Goal: Task Accomplishment & Management: Manage account settings

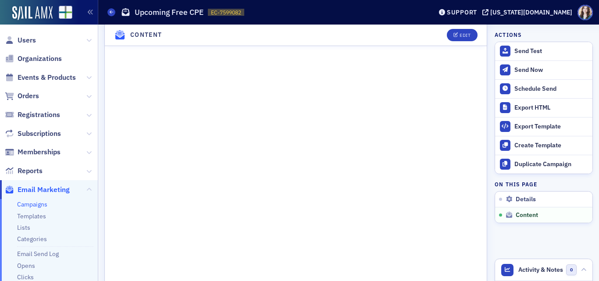
scroll to position [570, 0]
click at [33, 203] on link "Campaigns" at bounding box center [32, 204] width 30 height 8
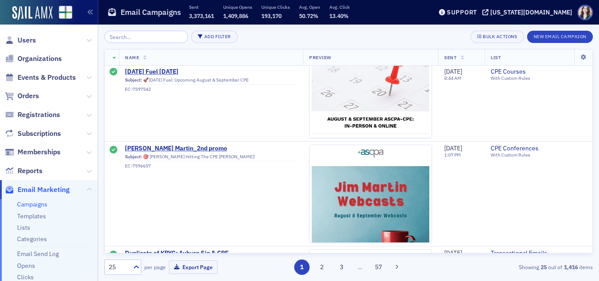
scroll to position [613, 0]
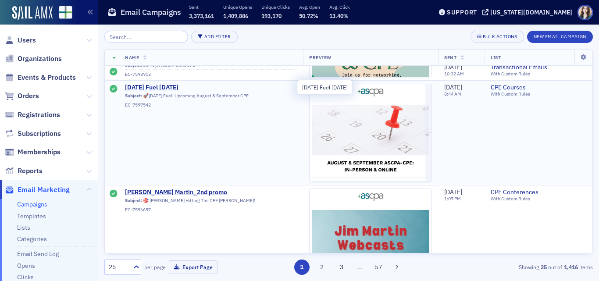
click at [169, 85] on span "Friday Fuel 8/22/25" at bounding box center [211, 88] width 172 height 8
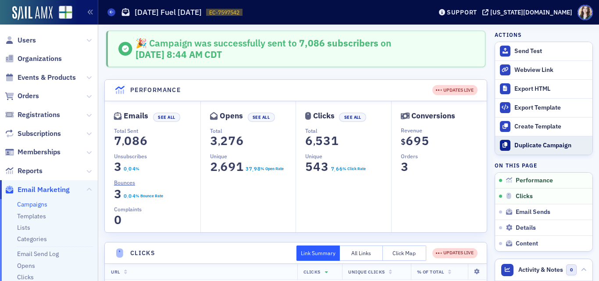
click at [553, 148] on div "Duplicate Campaign" at bounding box center [551, 146] width 74 height 8
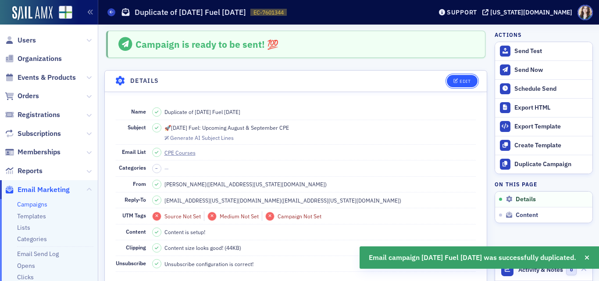
click at [464, 78] on button "Edit" at bounding box center [461, 81] width 30 height 12
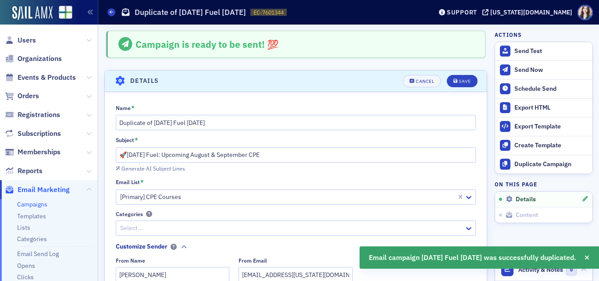
scroll to position [41, 0]
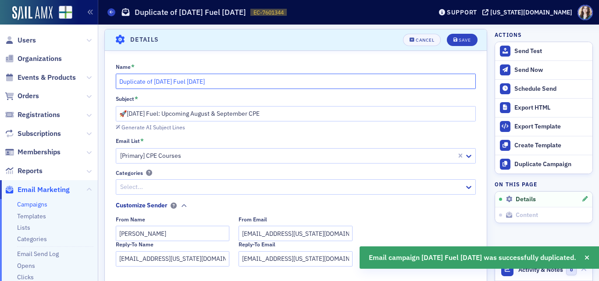
drag, startPoint x: 154, startPoint y: 83, endPoint x: 110, endPoint y: 84, distance: 44.3
click at [110, 84] on div "Name * Duplicate of Friday Fuel 8/22/25 Subject * 🚀Friday Fuel: Upcoming August…" at bounding box center [296, 246] width 382 height 367
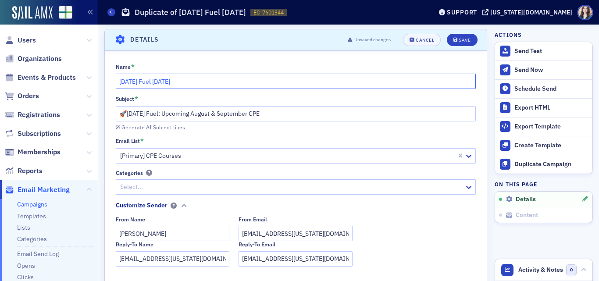
click at [163, 80] on input "Friday Fuel 8/22/25" at bounding box center [296, 81] width 360 height 15
type input "Friday Fuel 8/26/25"
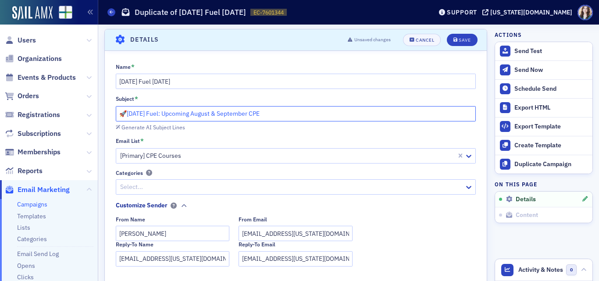
drag, startPoint x: 162, startPoint y: 114, endPoint x: 216, endPoint y: 115, distance: 54.3
click at [216, 115] on input "🚀Friday Fuel: Upcoming August & September CPE" at bounding box center [296, 113] width 360 height 15
drag, startPoint x: 191, startPoint y: 113, endPoint x: 216, endPoint y: 113, distance: 25.9
click at [216, 113] on input "🚀Friday Fuel: Upcoming August & September CPE" at bounding box center [296, 113] width 360 height 15
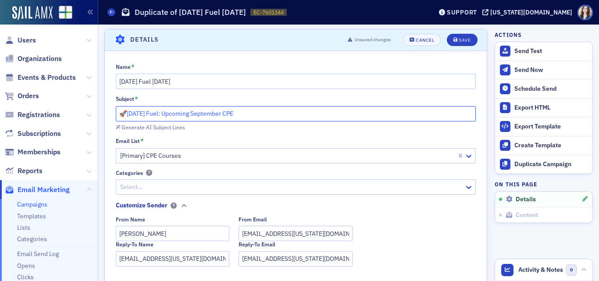
type input "🚀Friday Fuel: Upcoming September CPE"
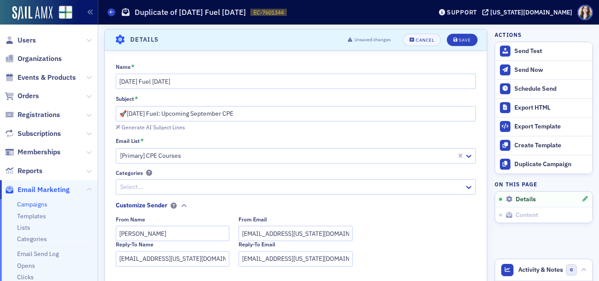
click at [265, 102] on div "Subject *" at bounding box center [296, 99] width 360 height 8
click at [458, 40] on div "Save" at bounding box center [464, 40] width 12 height 5
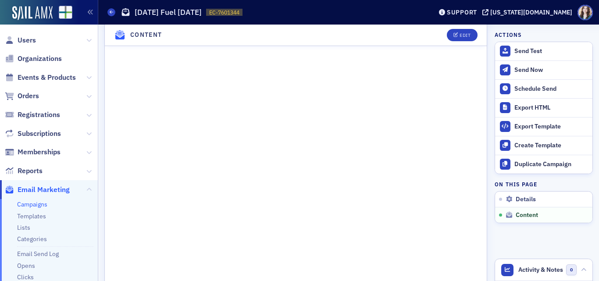
scroll to position [521, 0]
click at [468, 35] on button "Edit" at bounding box center [461, 35] width 30 height 12
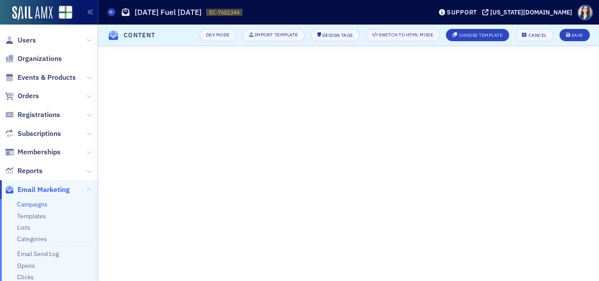
scroll to position [141, 0]
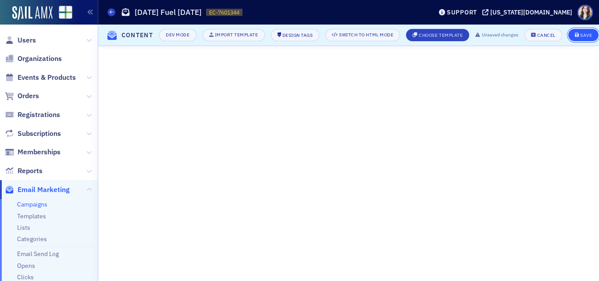
click at [573, 30] on button "Save" at bounding box center [583, 35] width 30 height 12
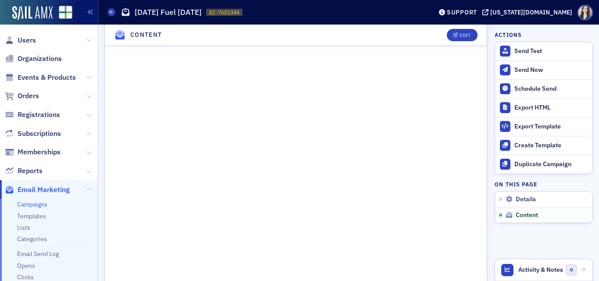
scroll to position [610, 0]
click at [464, 39] on button "Edit" at bounding box center [461, 35] width 30 height 12
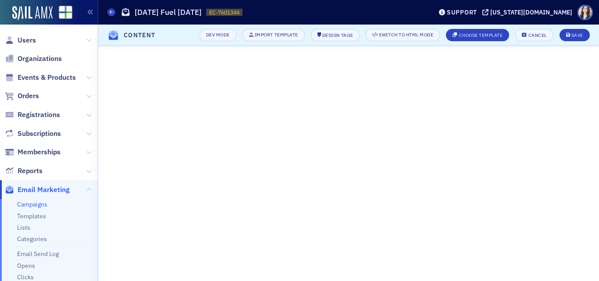
scroll to position [141, 0]
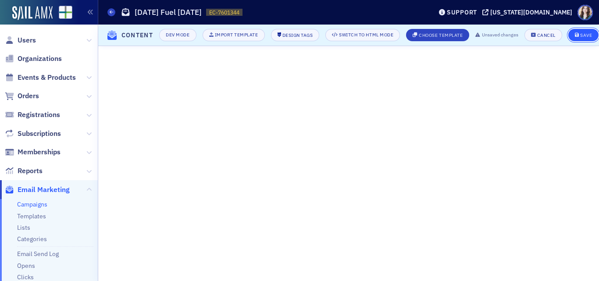
click at [588, 33] on div "Save" at bounding box center [586, 35] width 12 height 5
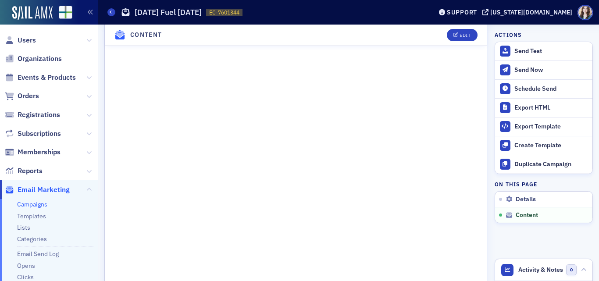
scroll to position [649, 0]
click at [465, 32] on button "Edit" at bounding box center [461, 35] width 30 height 12
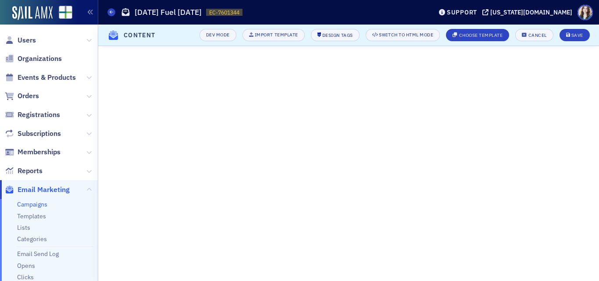
scroll to position [141, 0]
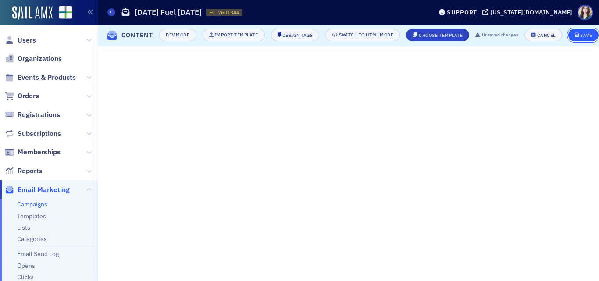
click at [581, 29] on button "Save" at bounding box center [583, 35] width 30 height 12
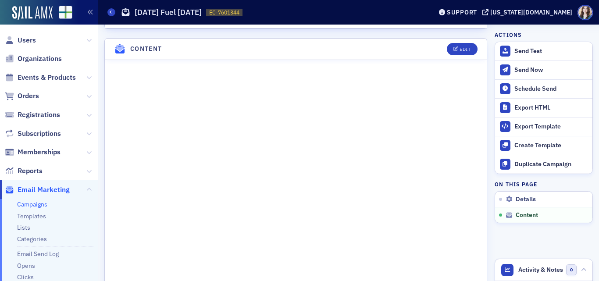
scroll to position [396, 0]
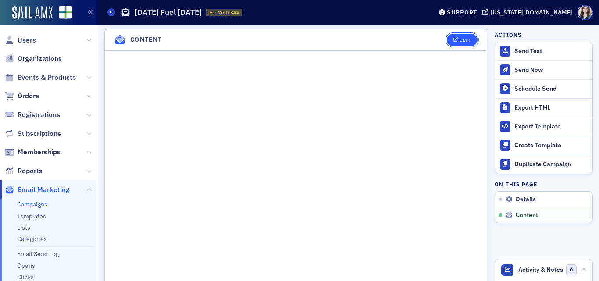
click at [464, 42] on button "Edit" at bounding box center [461, 40] width 30 height 12
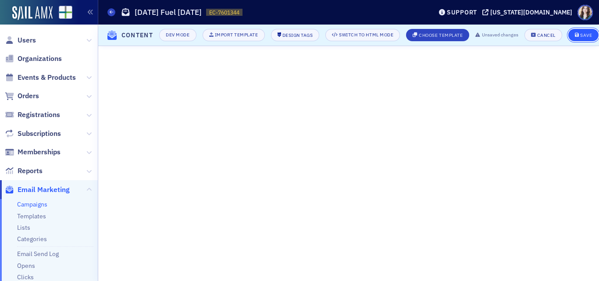
click at [590, 33] on div "Save" at bounding box center [586, 35] width 12 height 5
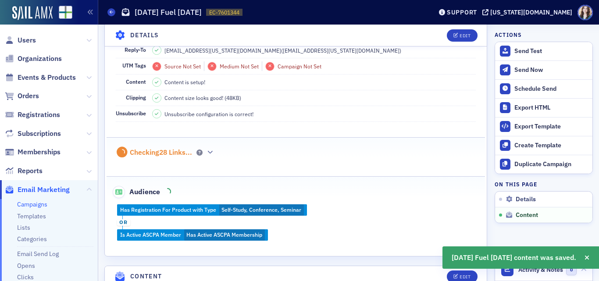
scroll to position [386, 0]
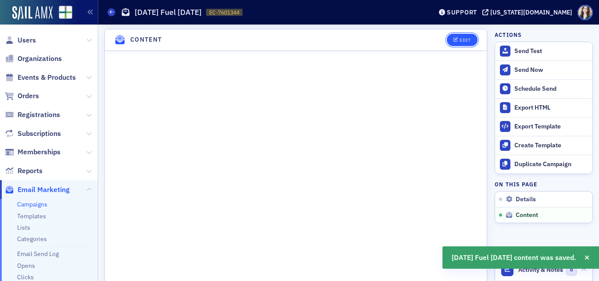
click at [465, 41] on button "Edit" at bounding box center [461, 40] width 30 height 12
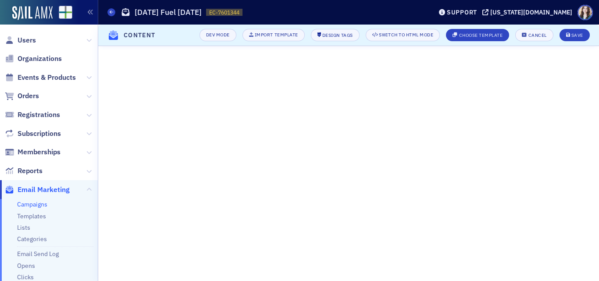
scroll to position [150, 0]
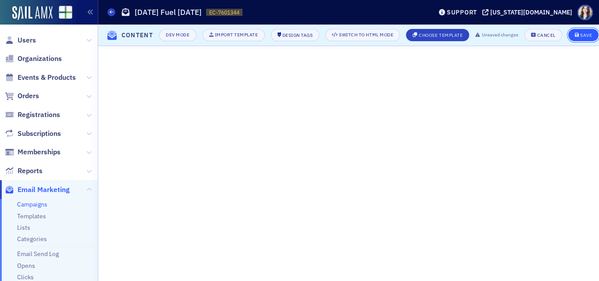
click at [585, 33] on div "Save" at bounding box center [586, 35] width 12 height 5
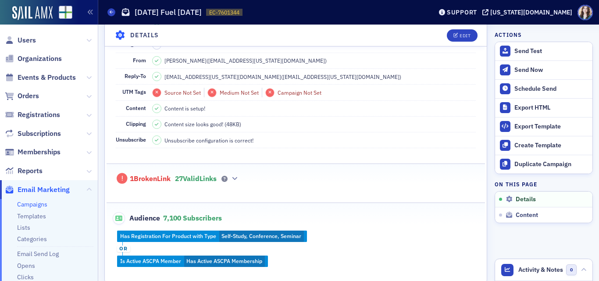
scroll to position [175, 0]
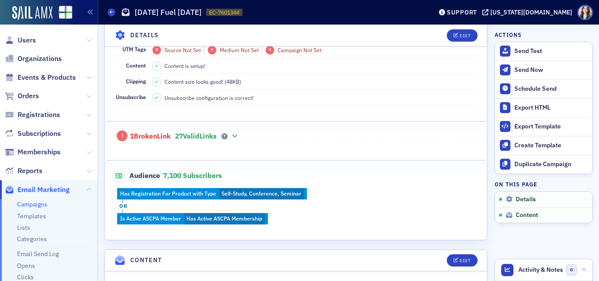
click at [215, 136] on span "27 Valid Links" at bounding box center [196, 136] width 42 height 9
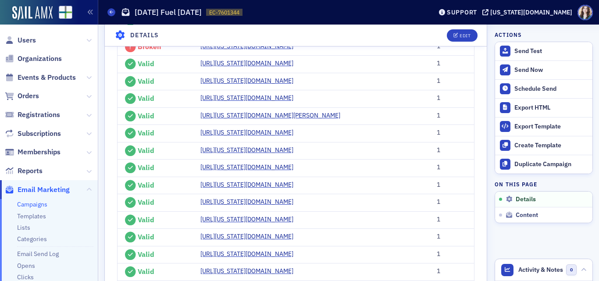
scroll to position [438, 0]
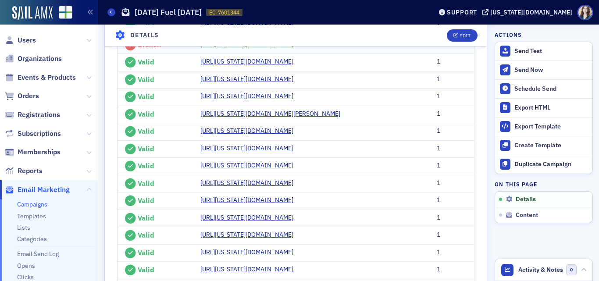
click at [227, 49] on link "https://alabama.cpa/catalog/events/7144656-mastering-microsoft-365-for-cpa-effi…" at bounding box center [249, 44] width 99 height 9
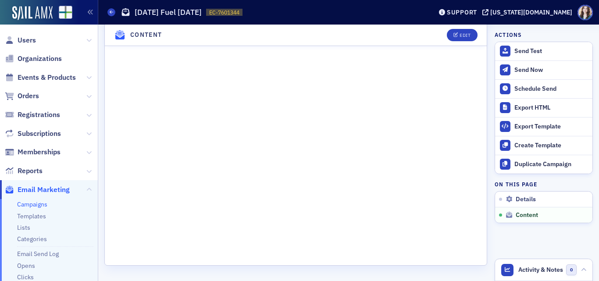
scroll to position [1193, 0]
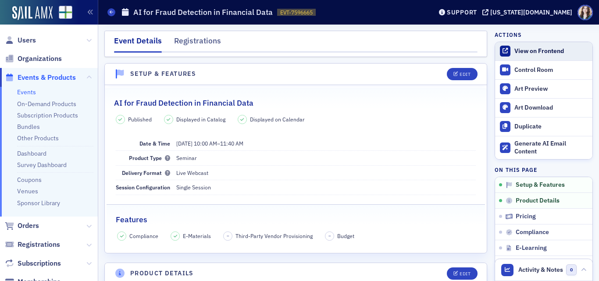
click at [502, 50] on icon at bounding box center [504, 50] width 5 height 5
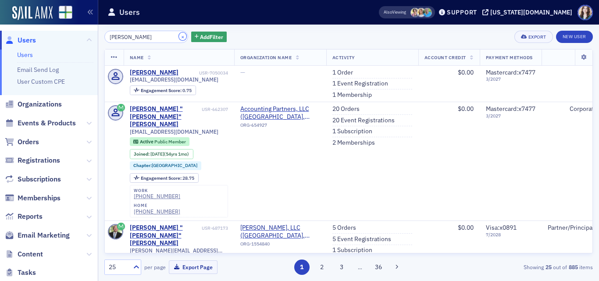
click at [179, 34] on button "×" at bounding box center [183, 36] width 8 height 8
